Goal: Navigation & Orientation: Find specific page/section

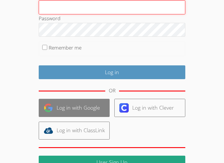
scroll to position [93, 0]
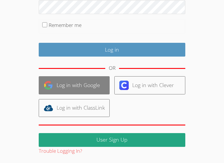
click at [87, 91] on link "Log in with Google" at bounding box center [74, 85] width 71 height 18
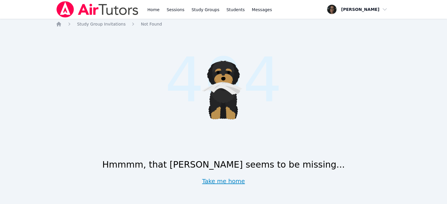
click at [210, 183] on link "Take me home" at bounding box center [223, 181] width 43 height 8
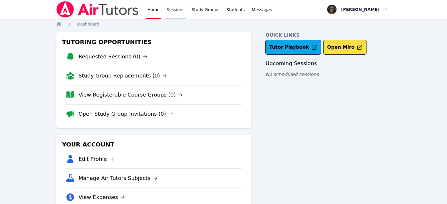
click at [172, 11] on link "Sessions" at bounding box center [175, 9] width 20 height 19
